Goal: Share content

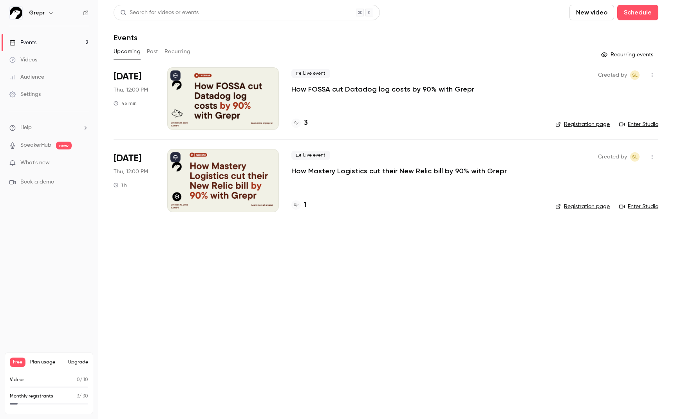
click at [359, 88] on p "How FOSSA cut Datadog log costs by 90% with Grepr" at bounding box center [382, 89] width 183 height 9
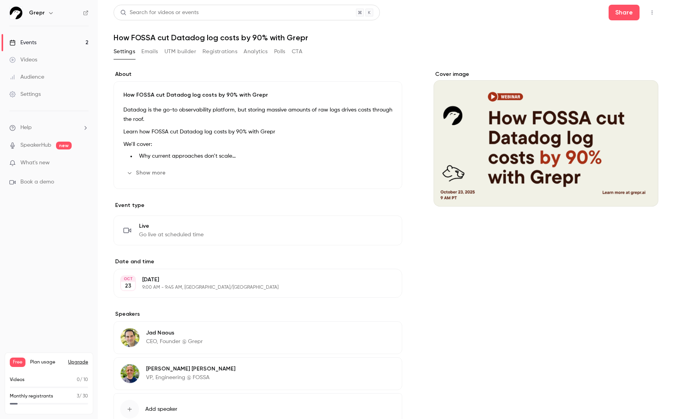
click at [187, 173] on div "Show more Edit" at bounding box center [257, 173] width 269 height 13
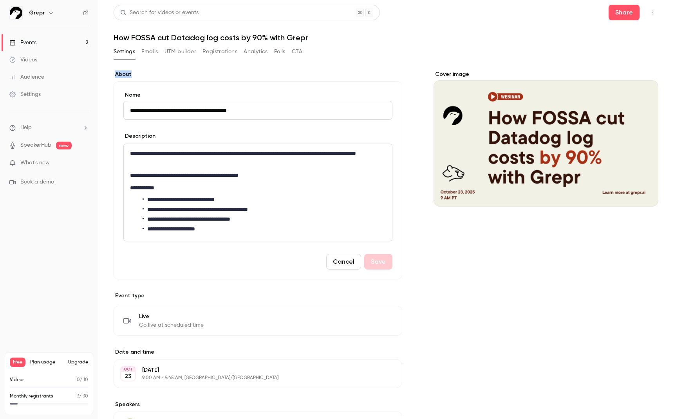
click at [321, 70] on label "About" at bounding box center [258, 74] width 289 height 8
click at [654, 13] on icon "button" at bounding box center [652, 12] width 6 height 5
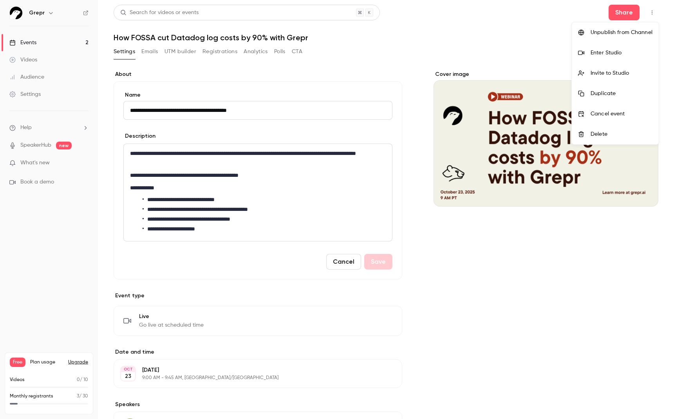
click at [525, 42] on div at bounding box center [337, 209] width 674 height 419
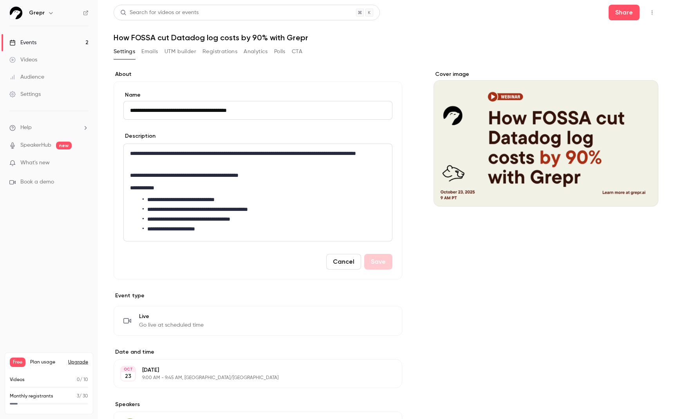
click at [148, 51] on button "Emails" at bounding box center [149, 51] width 16 height 13
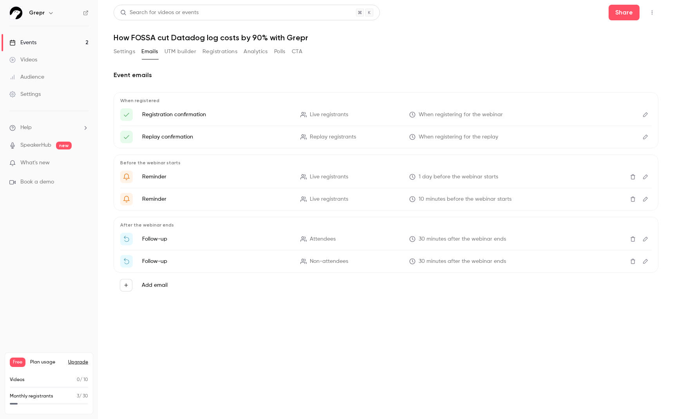
click at [171, 51] on button "UTM builder" at bounding box center [180, 51] width 32 height 13
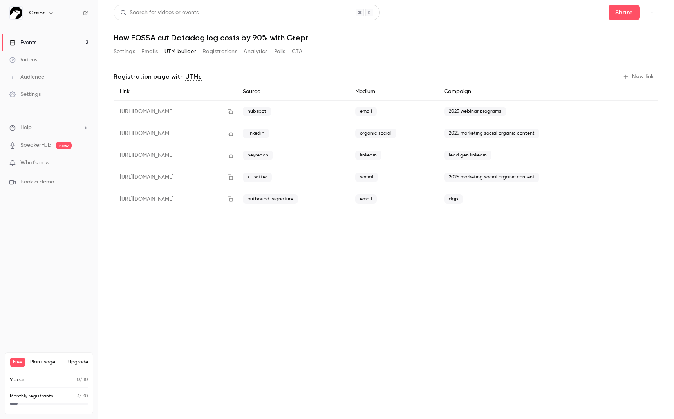
click at [212, 51] on button "Registrations" at bounding box center [219, 51] width 35 height 13
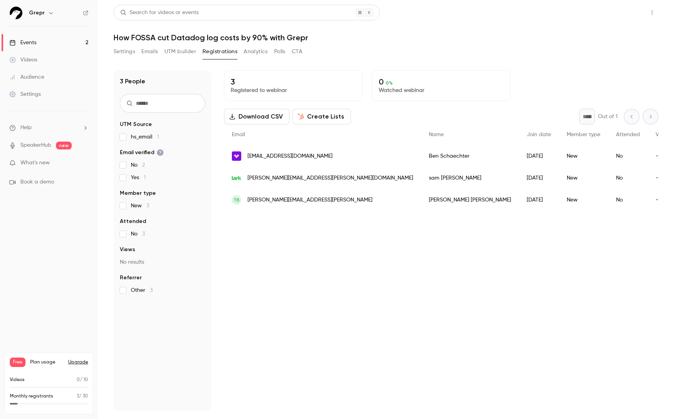
click at [622, 14] on button "Share" at bounding box center [623, 13] width 31 height 16
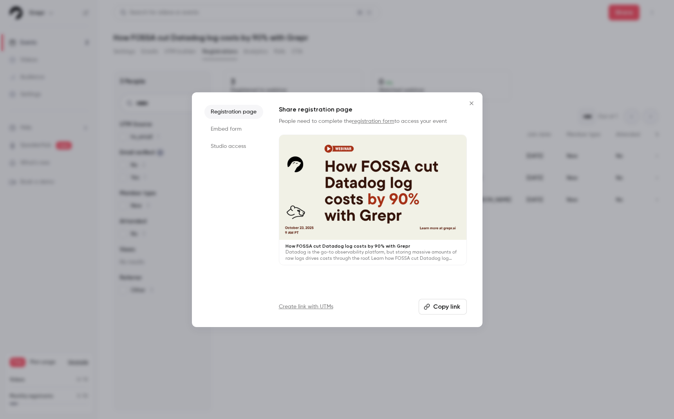
click at [400, 225] on div at bounding box center [372, 187] width 187 height 105
click at [471, 102] on icon "Close" at bounding box center [471, 103] width 9 height 6
